Goal: Task Accomplishment & Management: Manage account settings

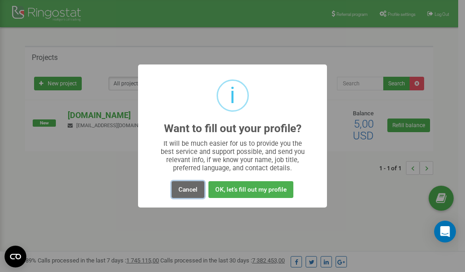
click at [189, 191] on button "Cancel" at bounding box center [187, 189] width 33 height 17
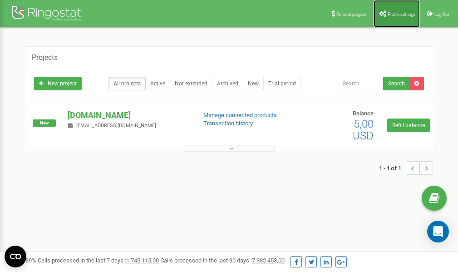
click at [395, 11] on link "Profile settings" at bounding box center [396, 13] width 46 height 27
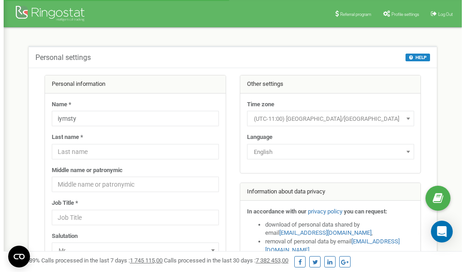
scroll to position [45, 0]
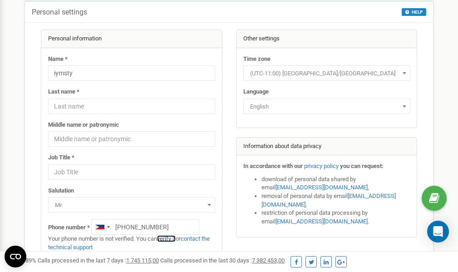
click at [170, 240] on link "verify it" at bounding box center [166, 238] width 19 height 7
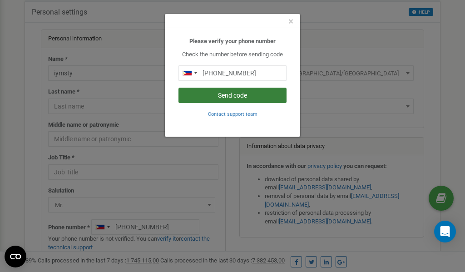
click at [233, 93] on button "Send code" at bounding box center [232, 95] width 108 height 15
